Goal: Check status: Check status

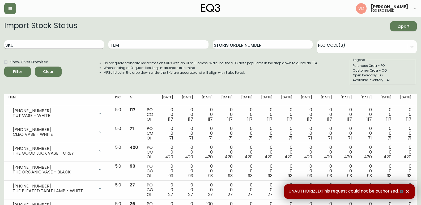
click at [61, 44] on input "SKU" at bounding box center [54, 44] width 100 height 8
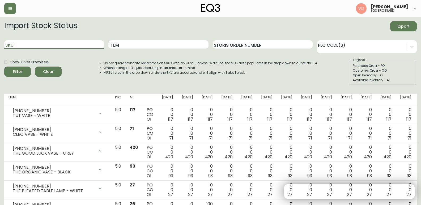
paste input "[PHONE_NUMBER]"
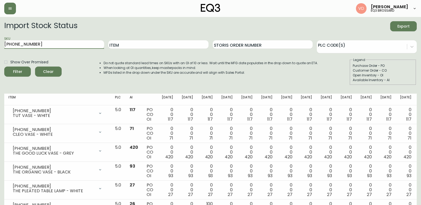
type input "[PHONE_NUMBER]"
click at [4, 67] on button "Filter" at bounding box center [17, 72] width 27 height 10
